Goal: Task Accomplishment & Management: Use online tool/utility

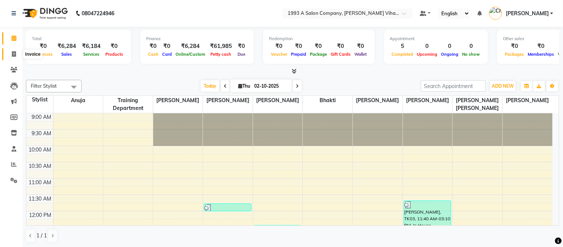
click at [15, 52] on icon at bounding box center [14, 54] width 4 height 6
select select "4955"
select select "service"
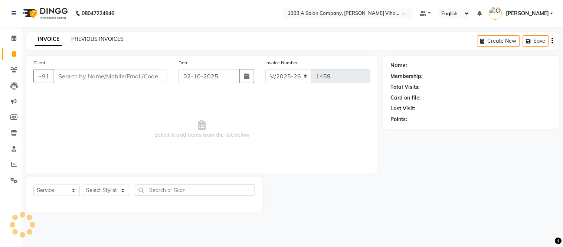
click at [92, 36] on link "PREVIOUS INVOICES" at bounding box center [97, 39] width 52 height 7
